Goal: Transaction & Acquisition: Purchase product/service

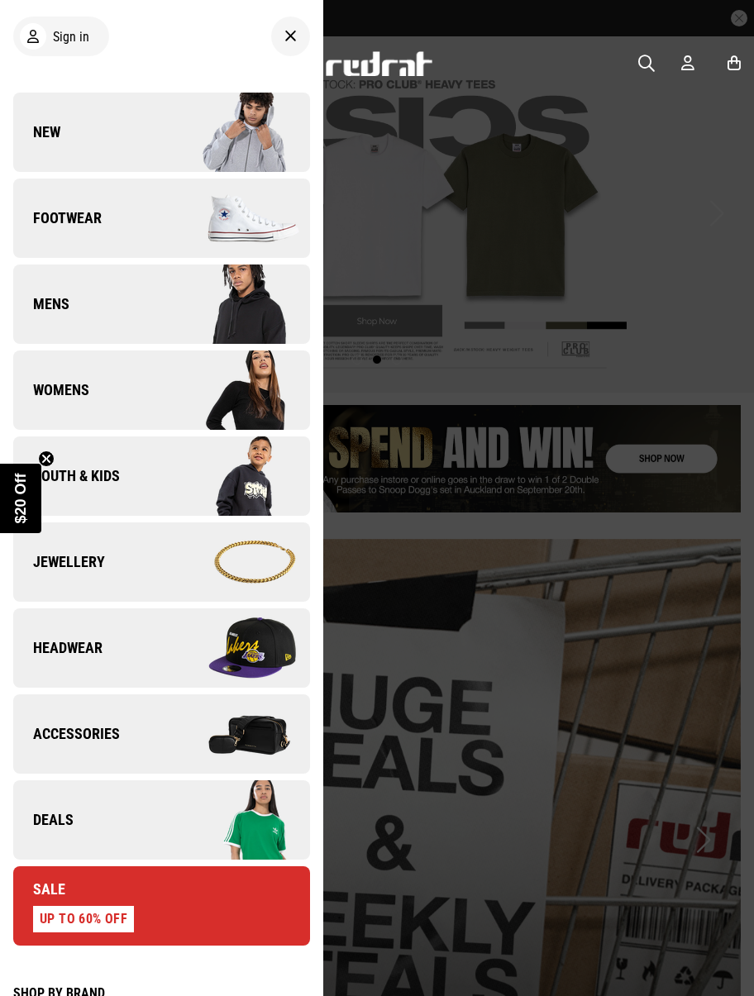
click at [60, 232] on link "Footwear" at bounding box center [161, 218] width 297 height 79
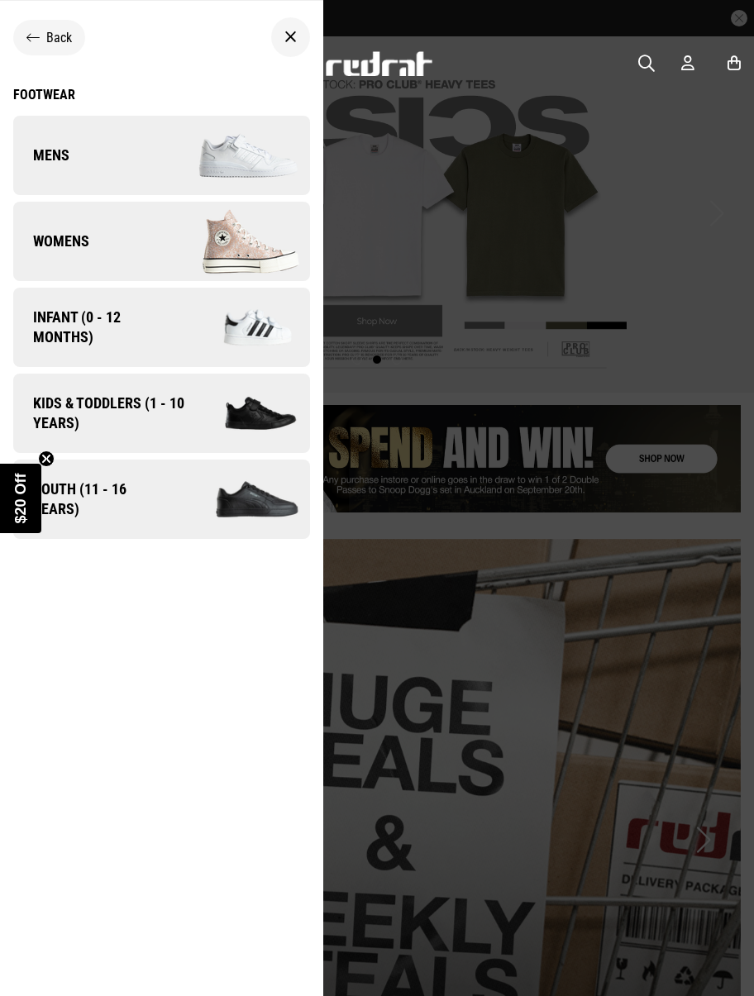
click at [58, 170] on link "Mens" at bounding box center [161, 155] width 297 height 79
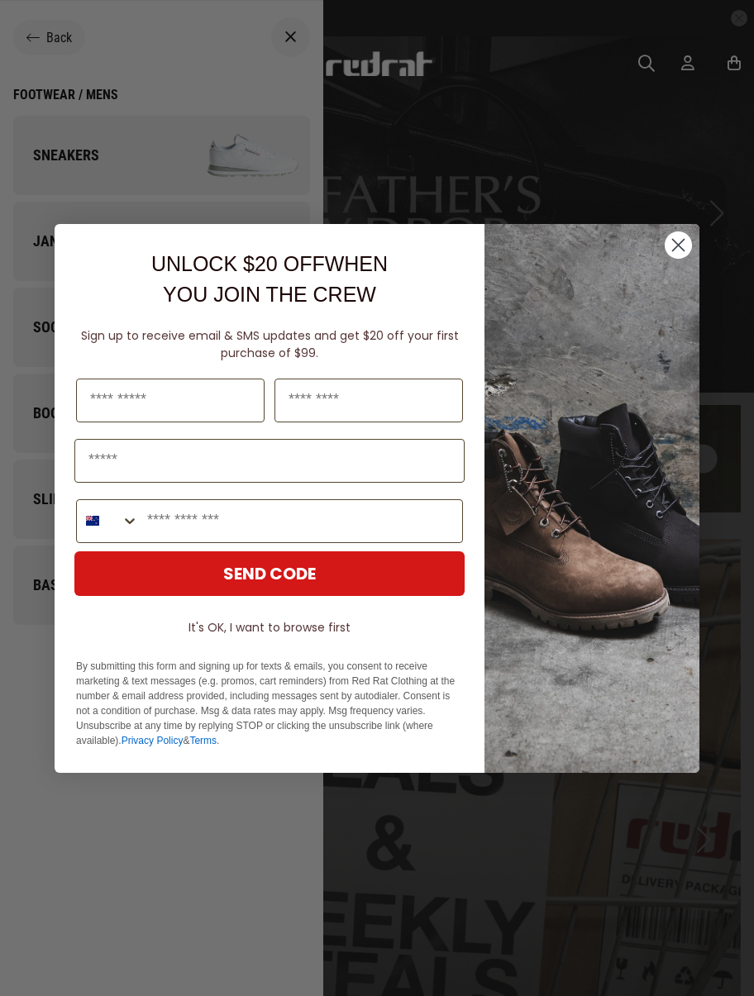
click at [678, 245] on icon "Close dialog" at bounding box center [679, 245] width 12 height 12
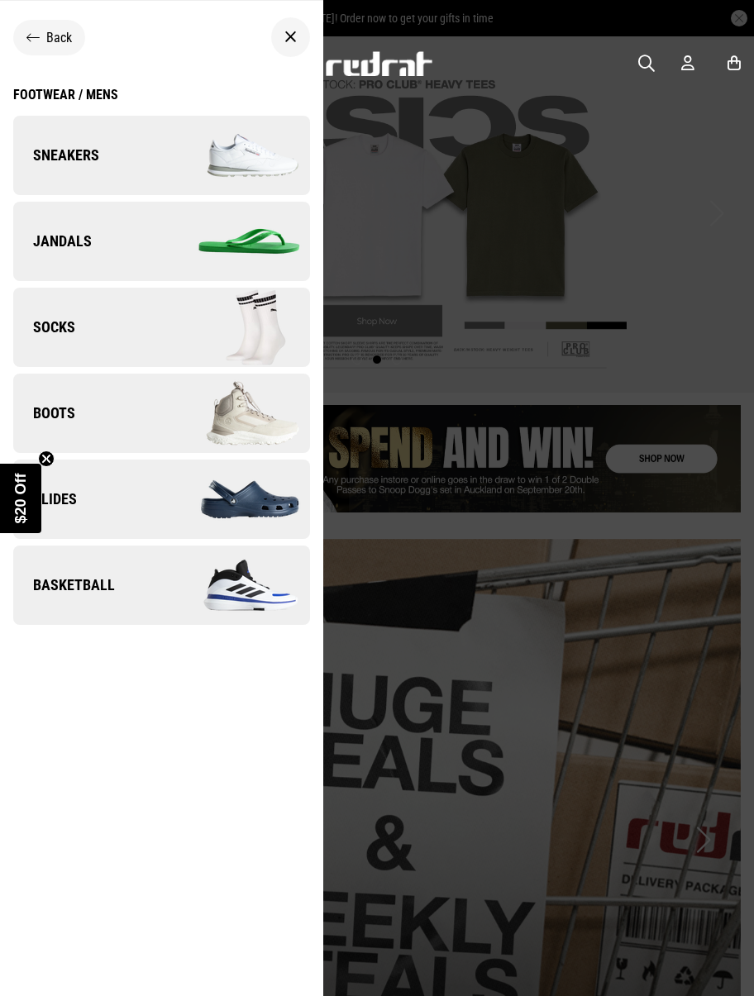
click at [60, 170] on link "Sneakers" at bounding box center [161, 155] width 297 height 79
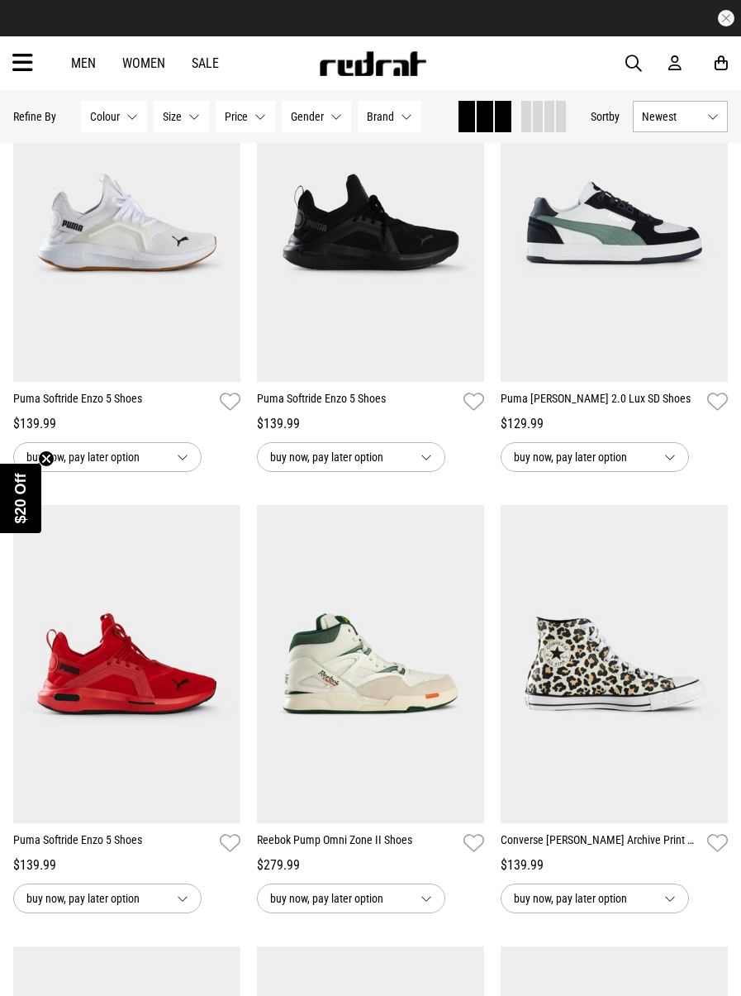
scroll to position [226, 0]
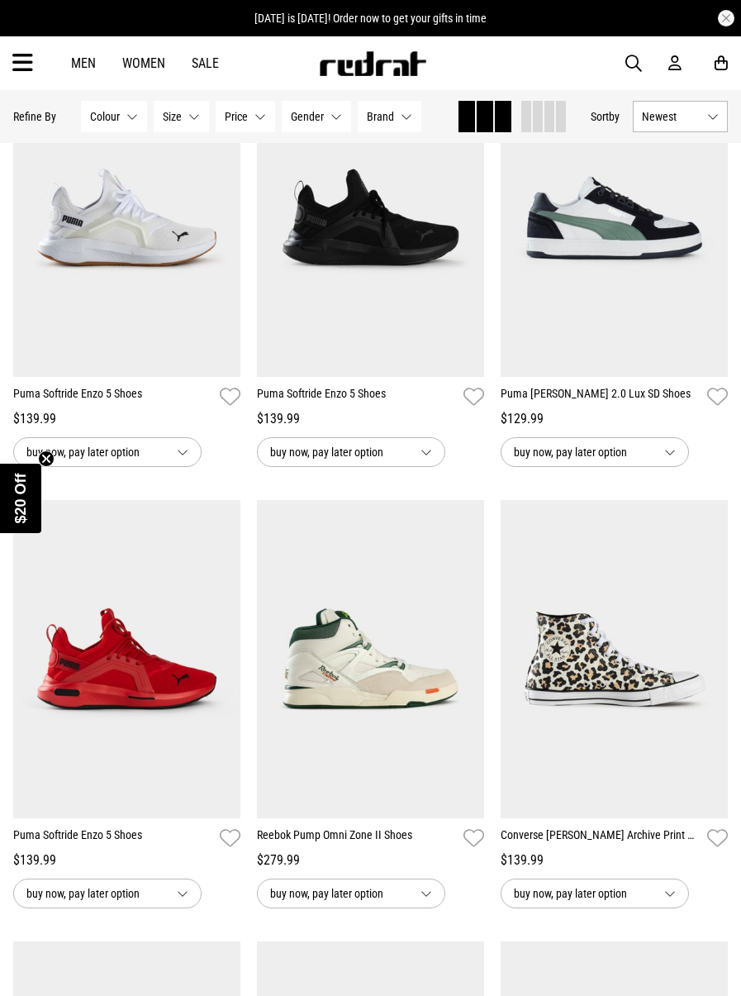
click at [183, 903] on button "buy now, pay later option" at bounding box center [107, 894] width 188 height 30
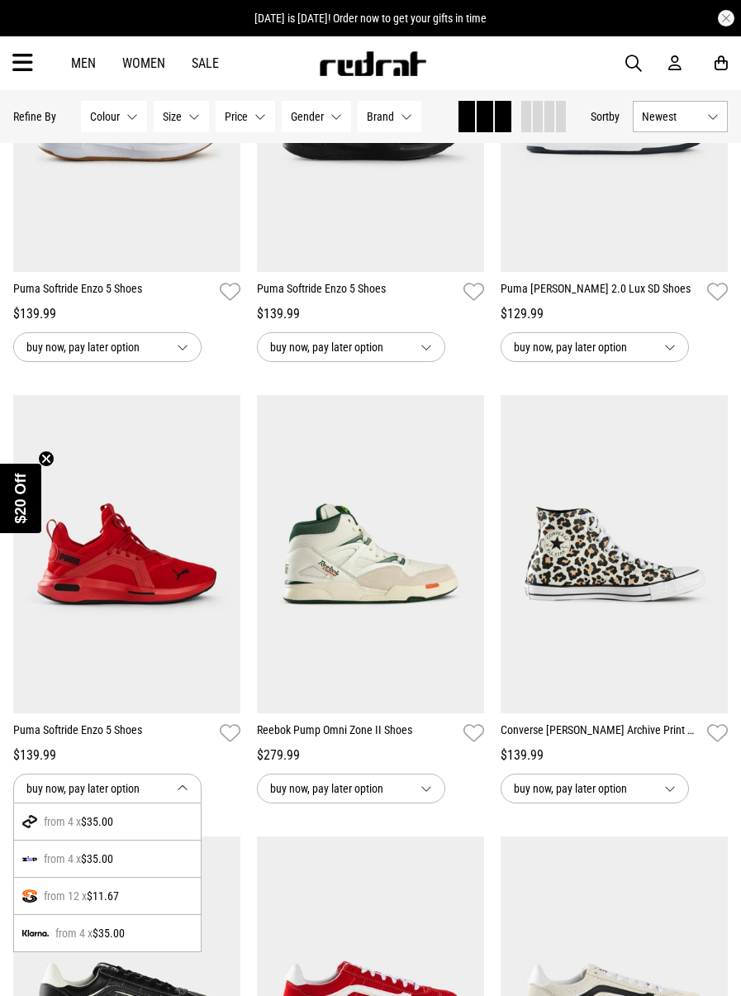
scroll to position [341, 0]
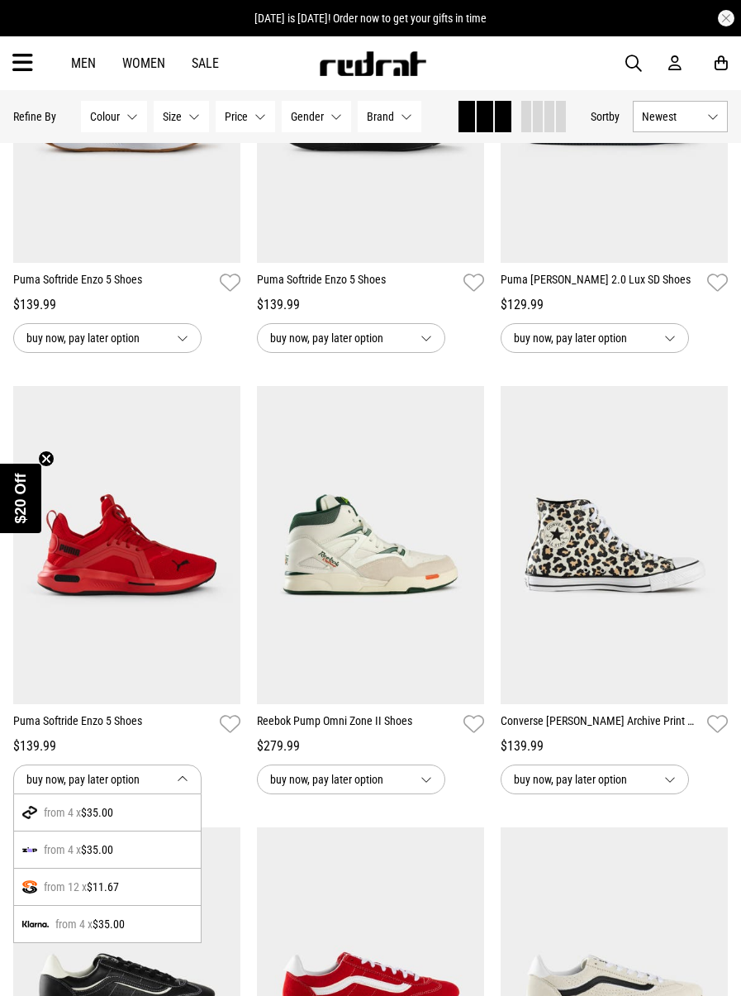
click at [183, 782] on button "buy now, pay later option" at bounding box center [107, 780] width 188 height 30
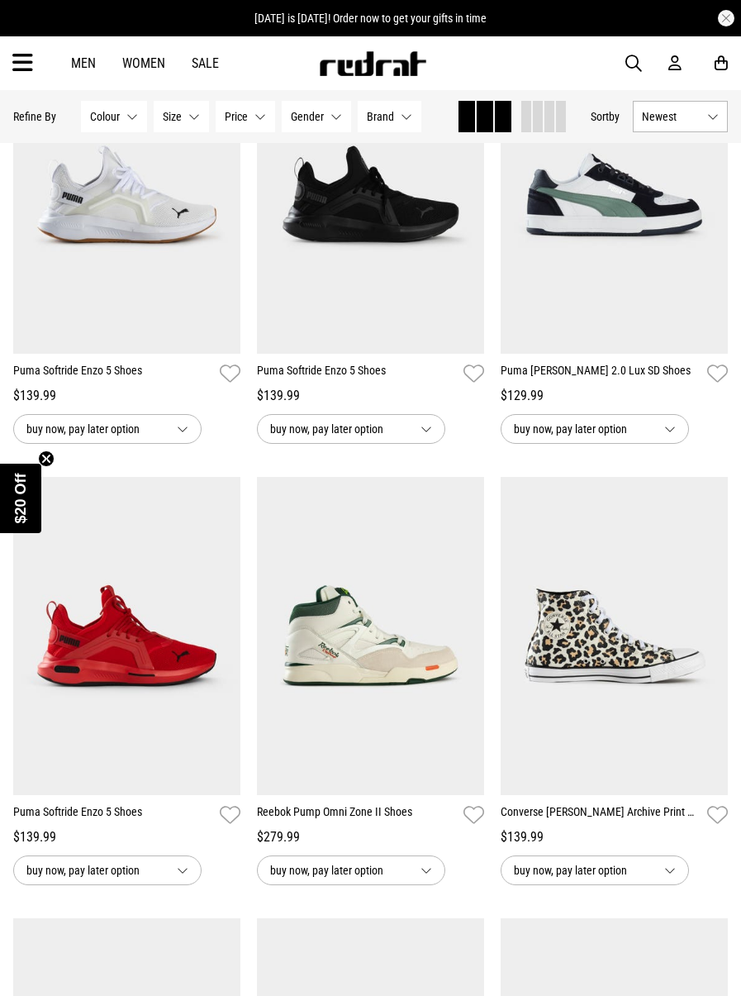
scroll to position [0, 0]
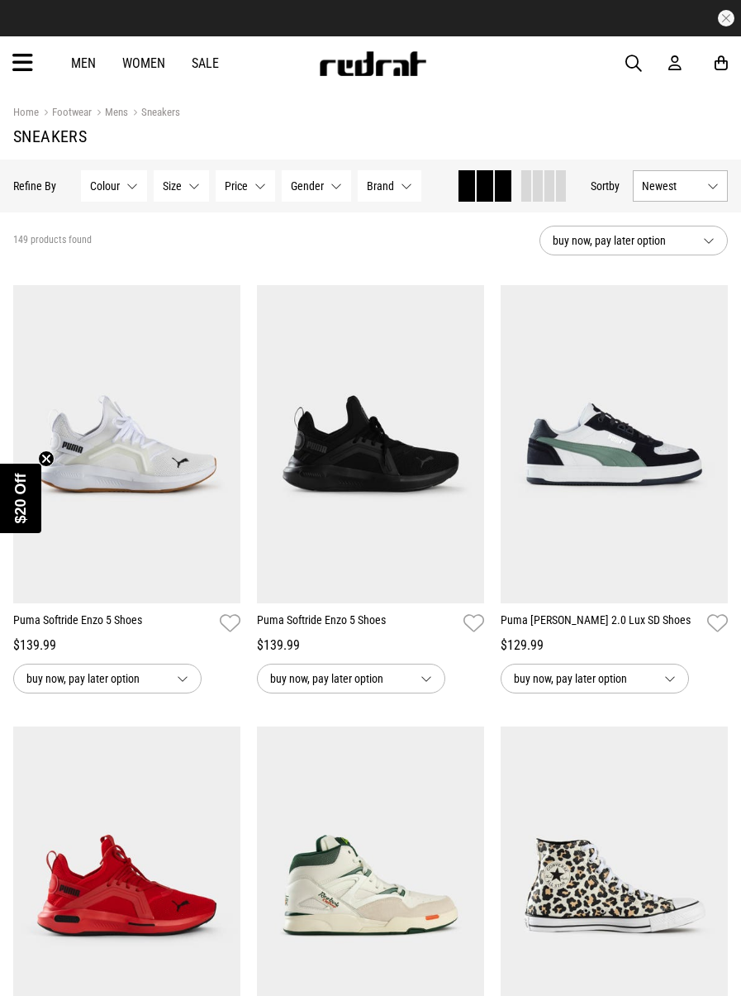
click at [398, 192] on button "Brand None selected" at bounding box center [390, 185] width 64 height 31
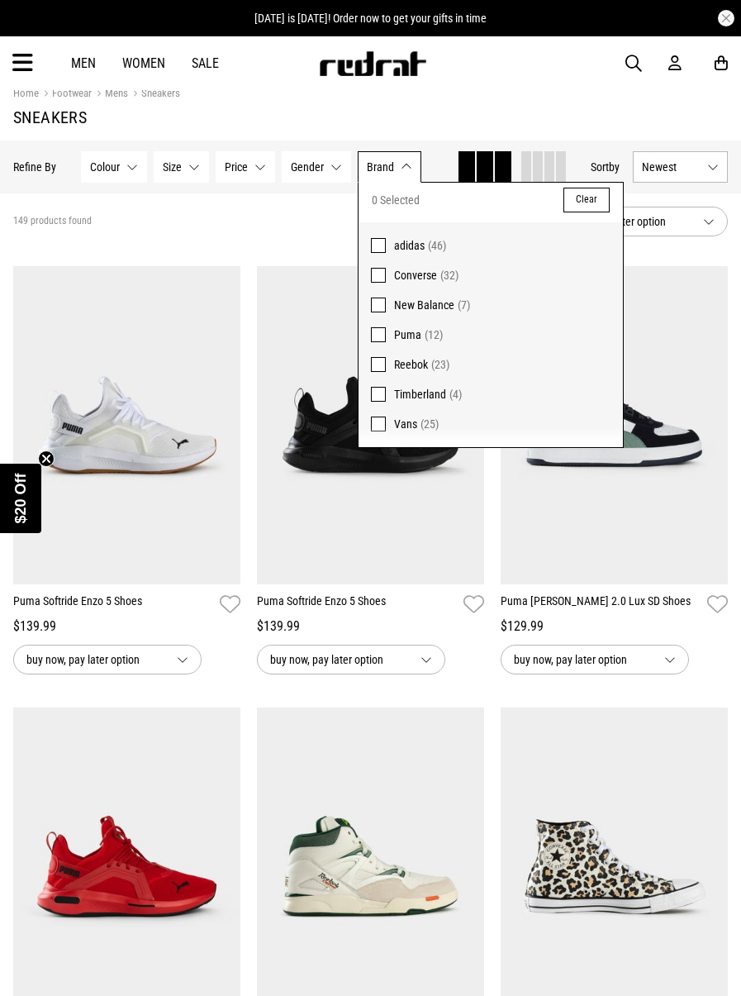
scroll to position [79, 0]
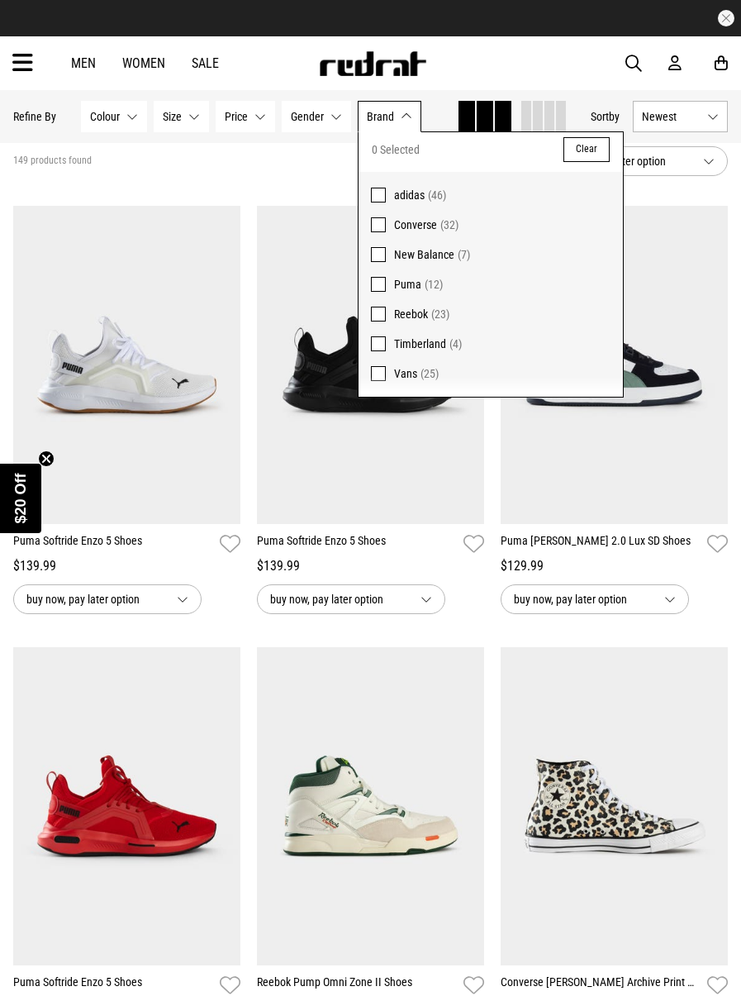
click at [407, 111] on button "Brand None selected" at bounding box center [390, 116] width 64 height 31
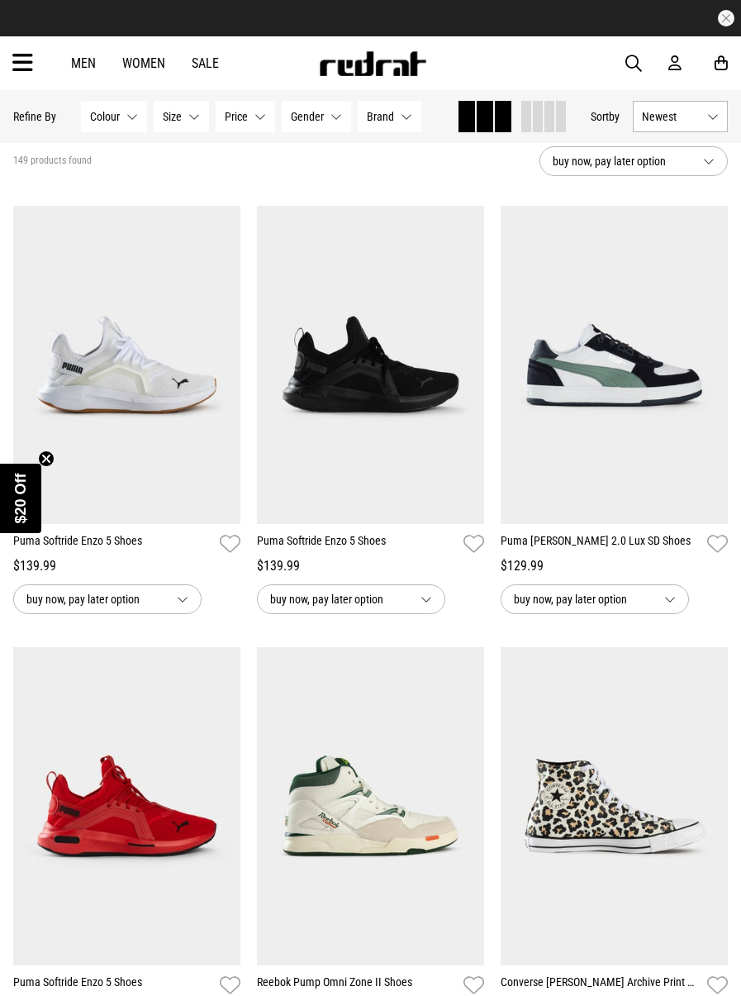
scroll to position [74, 0]
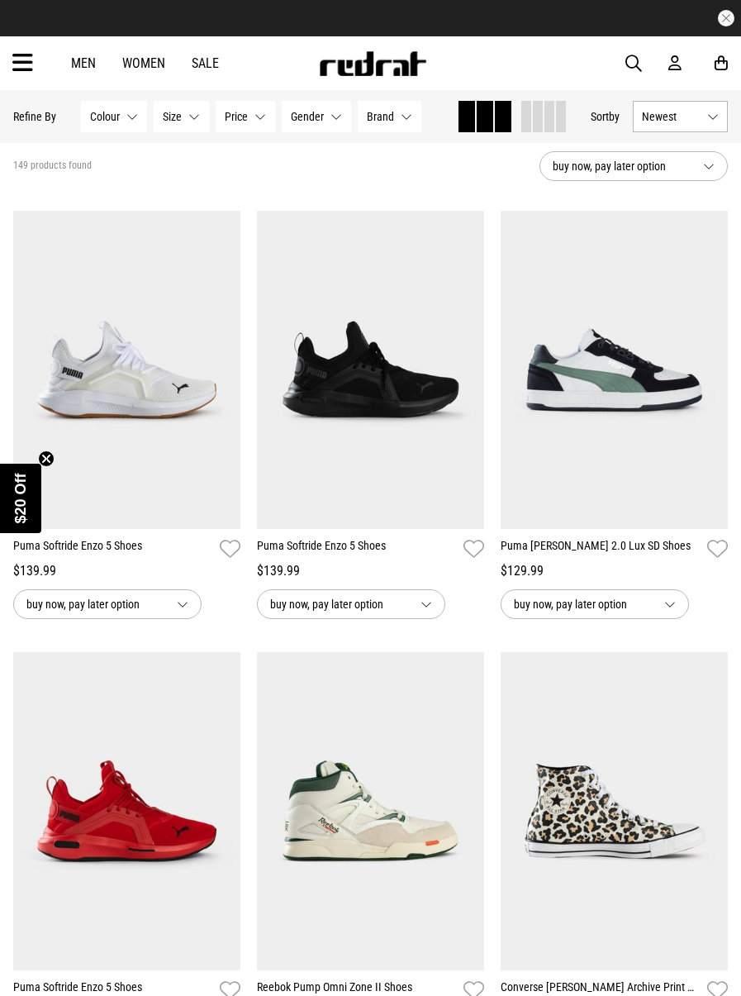
click at [184, 119] on button "Size None selected" at bounding box center [181, 116] width 55 height 31
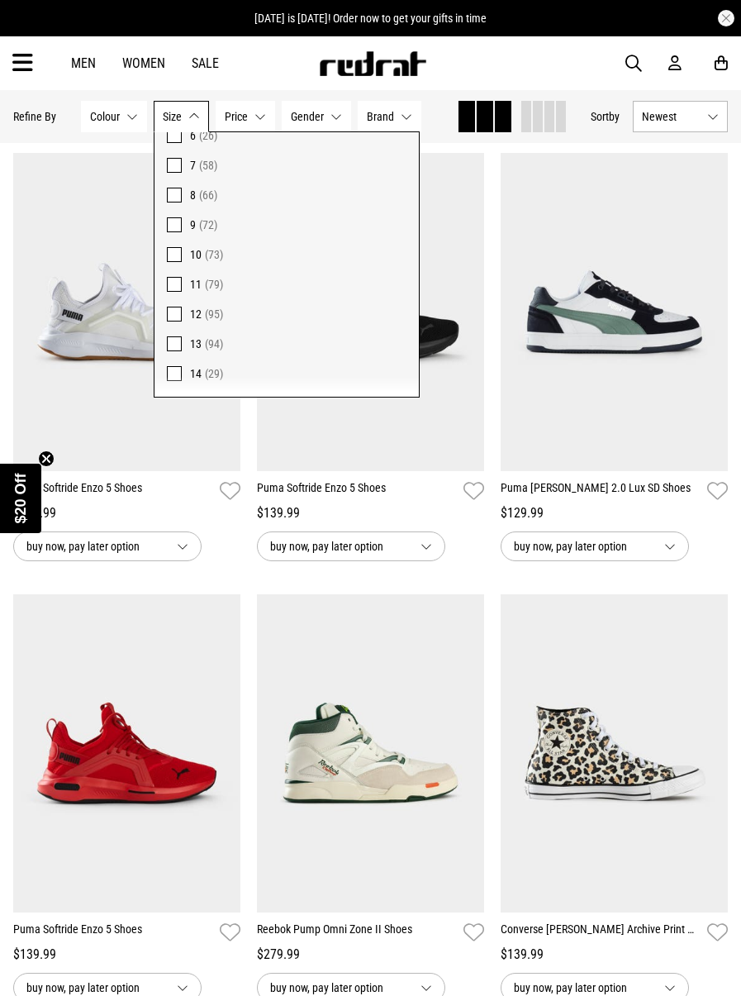
scroll to position [155, 0]
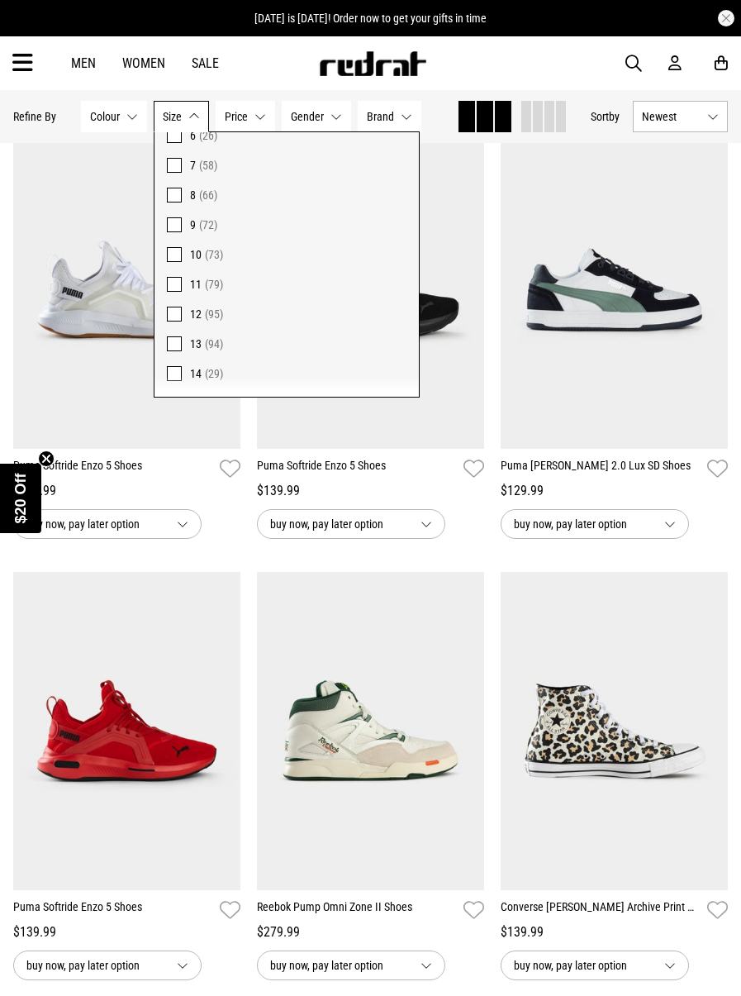
click at [219, 539] on div "buy now, pay later option" at bounding box center [126, 524] width 227 height 30
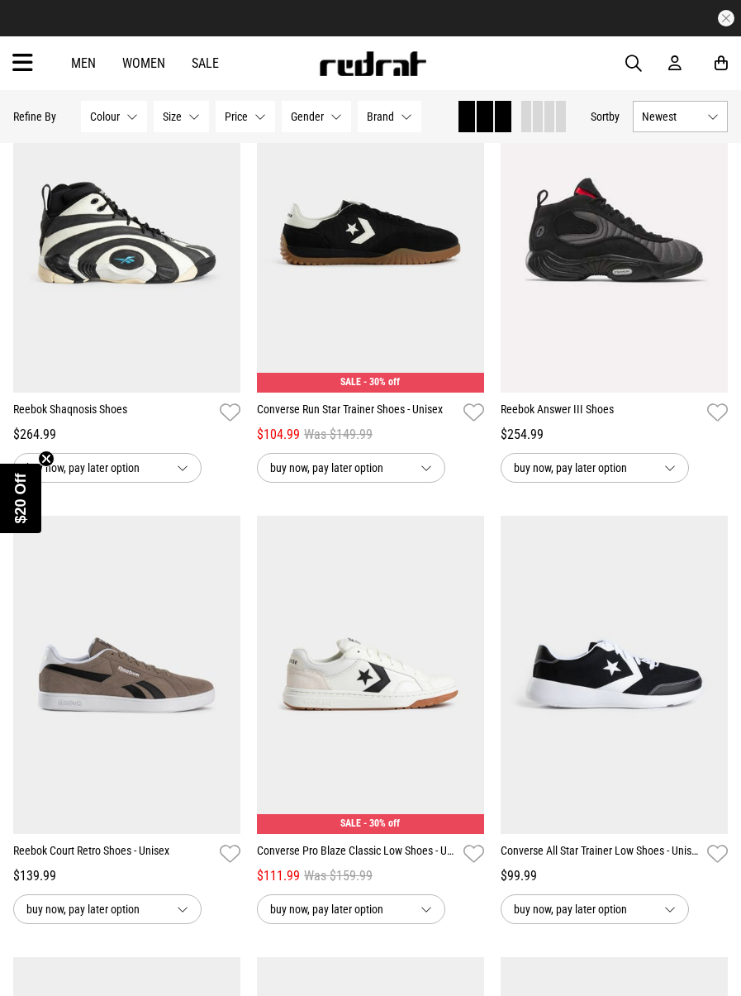
scroll to position [2416, 0]
